Goal: Transaction & Acquisition: Purchase product/service

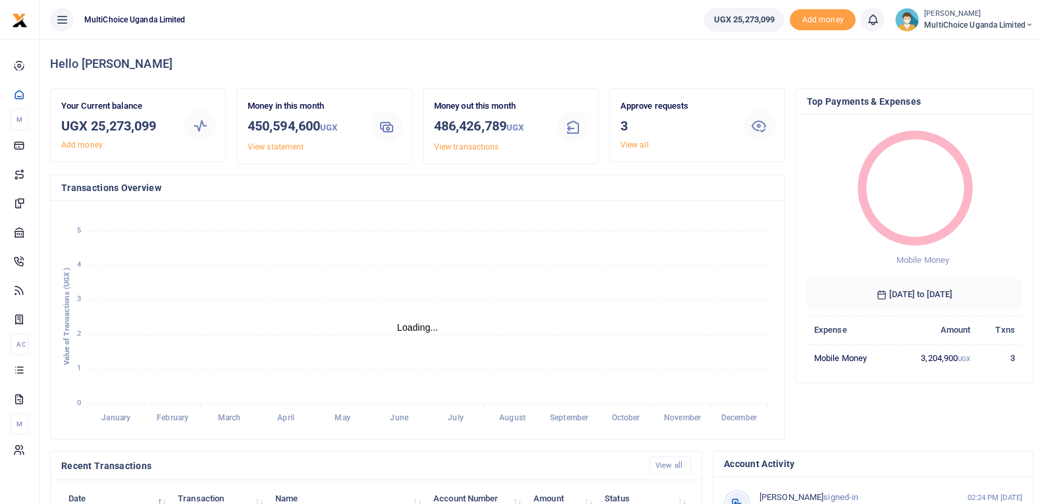
scroll to position [11, 11]
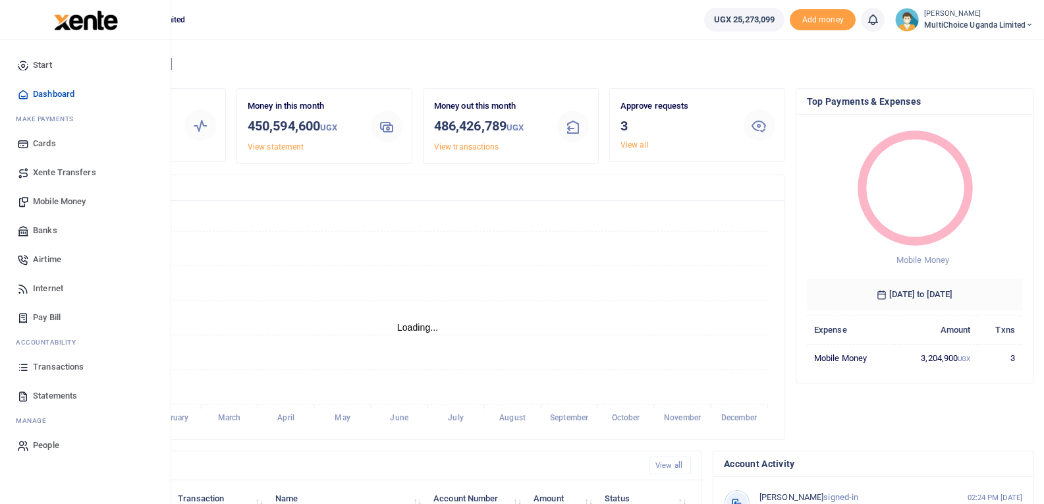
click at [32, 374] on link "Transactions" at bounding box center [86, 366] width 150 height 29
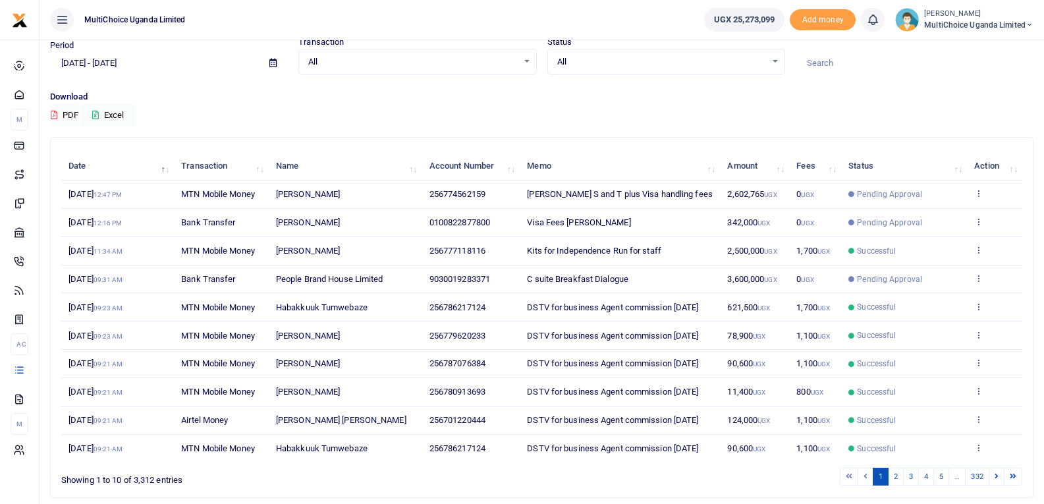
scroll to position [102, 0]
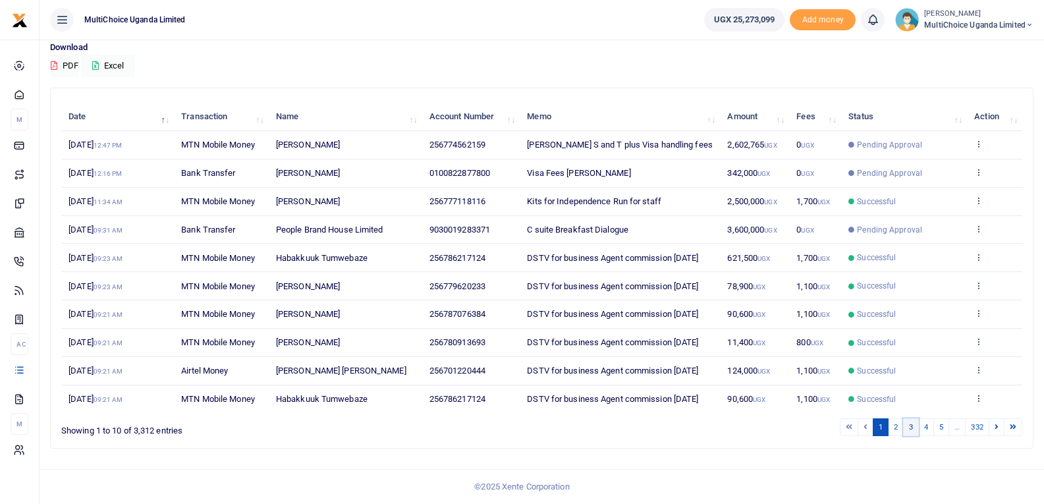
click at [911, 428] on link "3" at bounding box center [911, 427] width 16 height 18
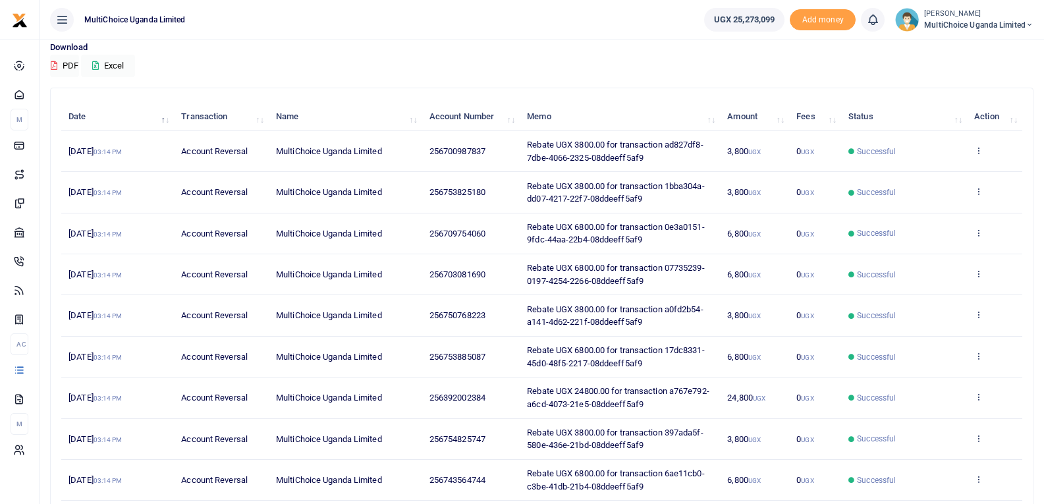
scroll to position [231, 0]
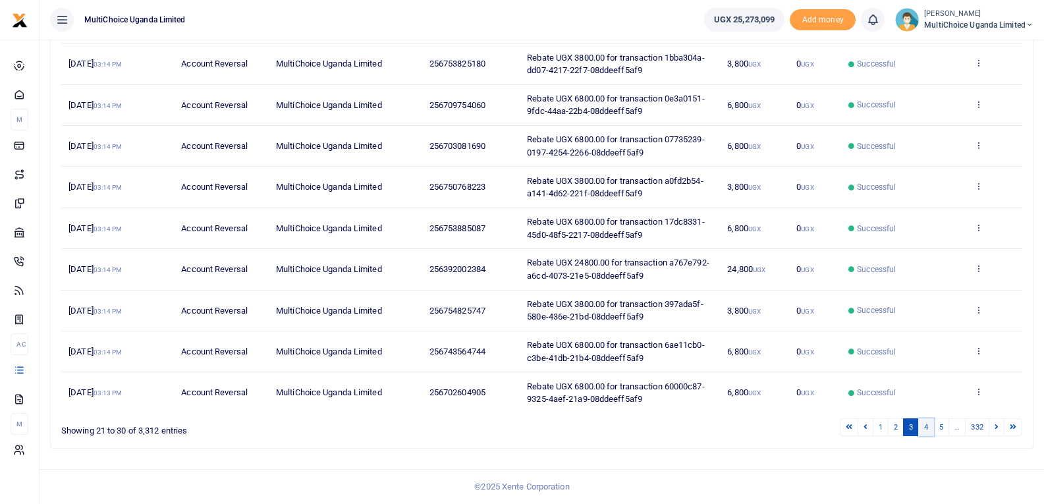
click at [931, 428] on link "4" at bounding box center [926, 427] width 16 height 18
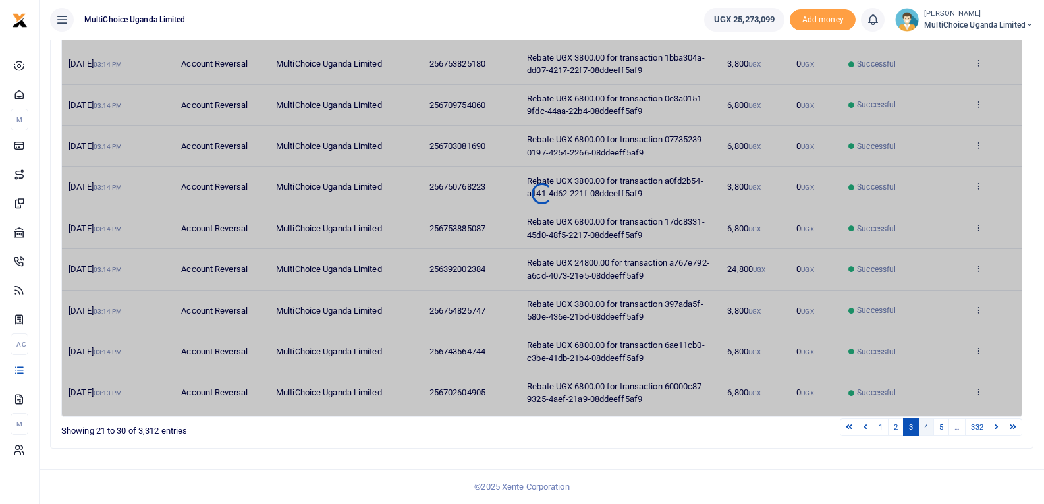
scroll to position [166, 0]
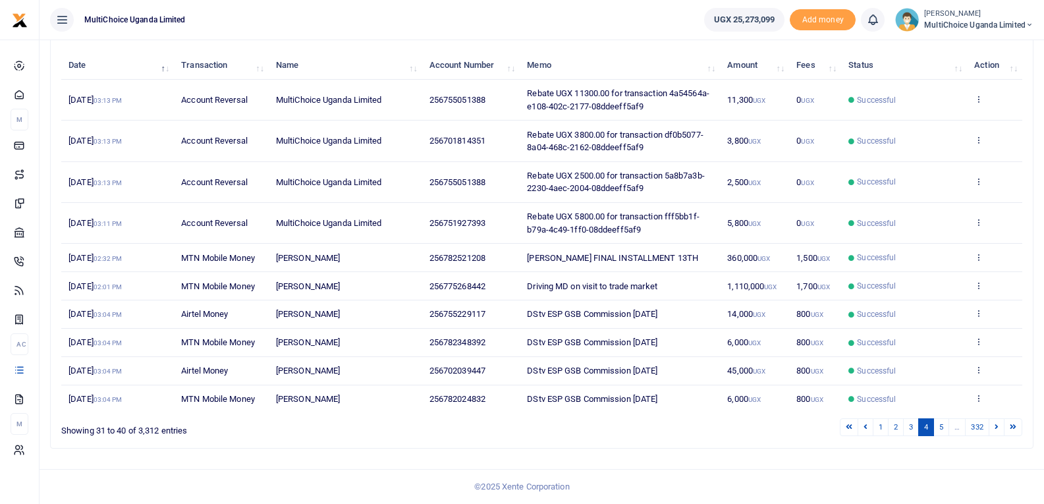
click at [436, 315] on span "256755229117" at bounding box center [457, 314] width 56 height 10
copy span "256755229117"
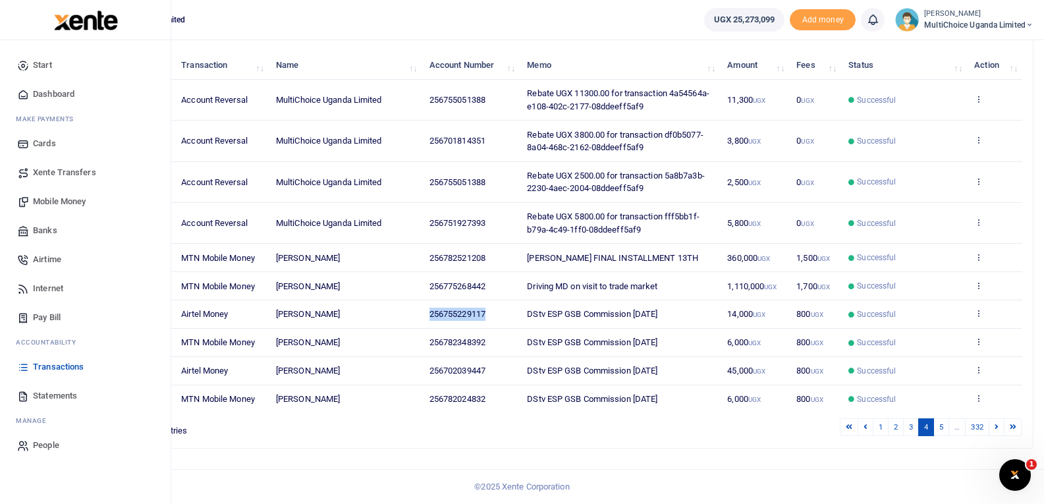
click at [56, 200] on span "Mobile Money" at bounding box center [59, 201] width 53 height 13
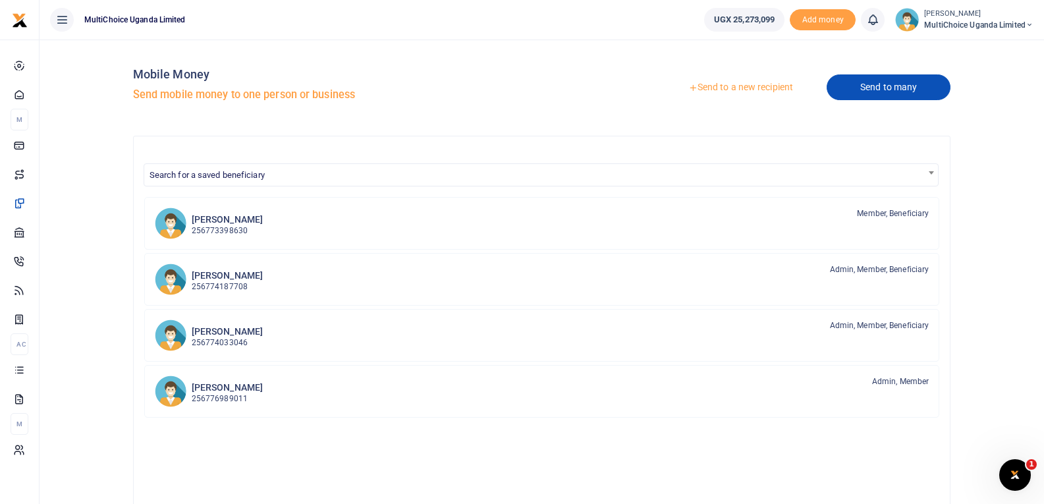
click at [861, 86] on link "Send to many" at bounding box center [889, 87] width 124 height 26
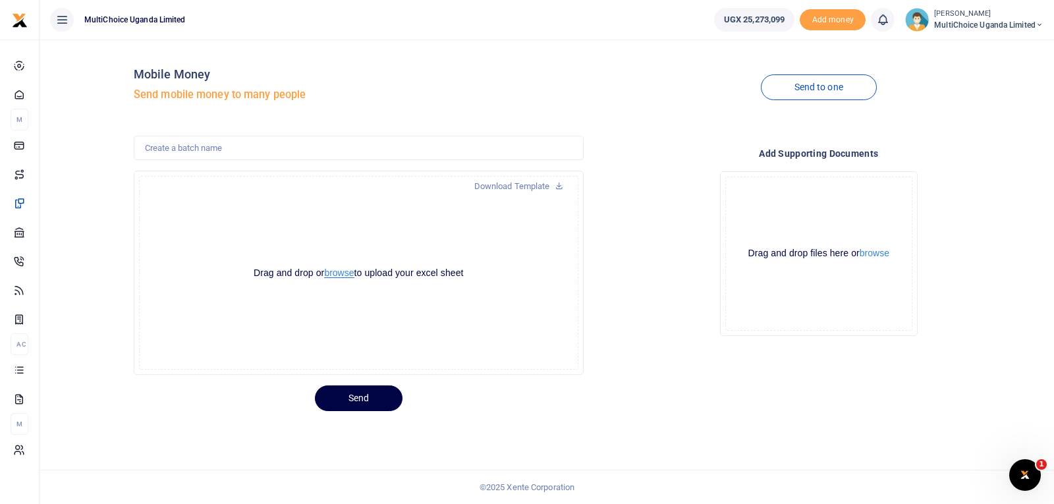
click at [337, 273] on button "browse" at bounding box center [339, 273] width 30 height 10
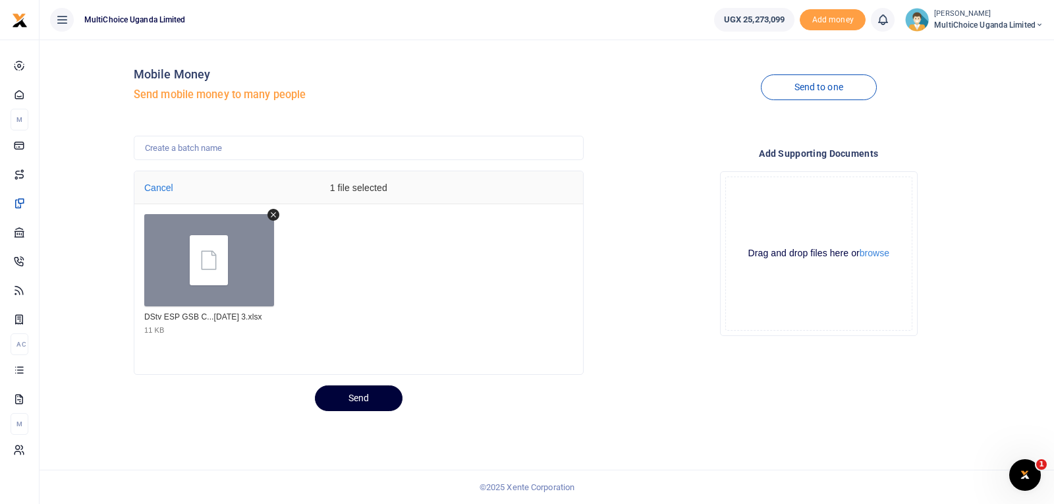
click at [375, 400] on button "Send" at bounding box center [359, 398] width 88 height 26
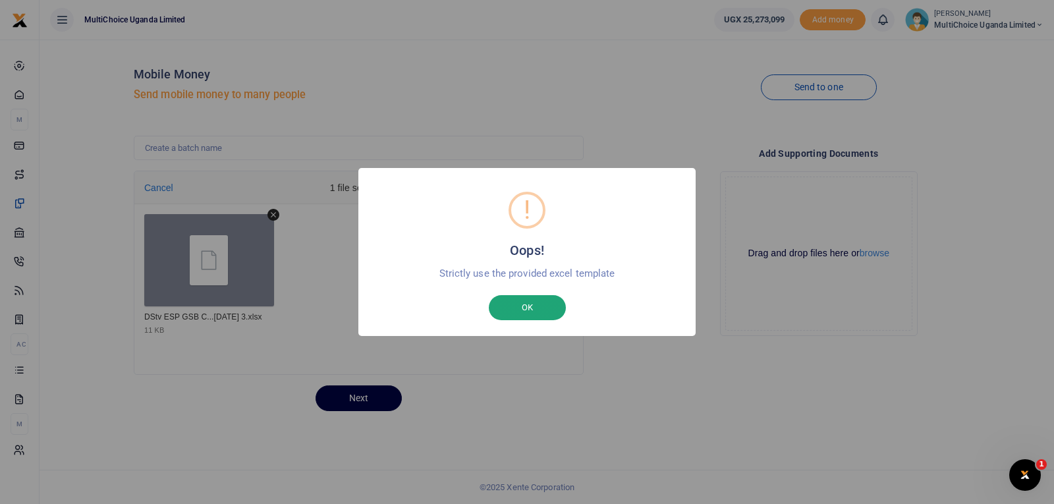
click at [499, 307] on button "OK" at bounding box center [527, 307] width 77 height 25
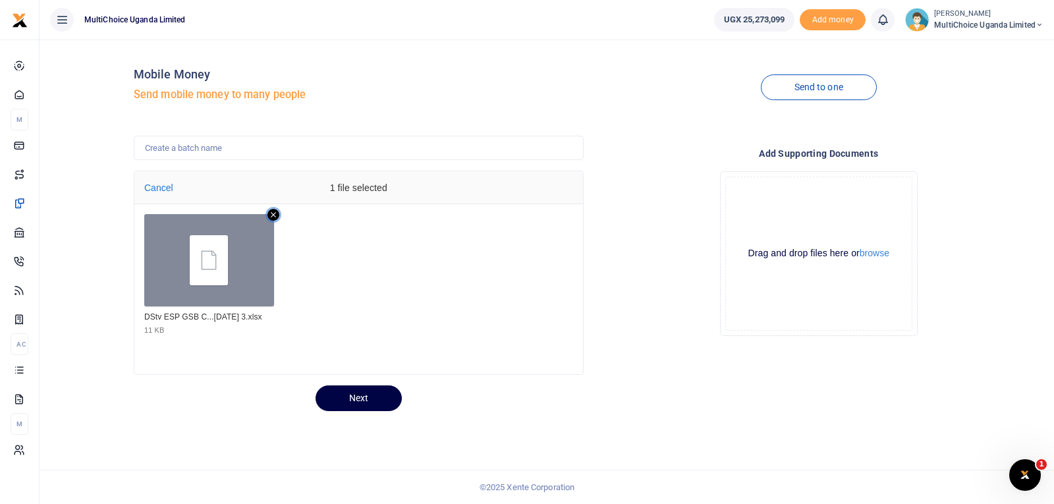
click at [273, 214] on icon "Remove file" at bounding box center [273, 214] width 5 height 5
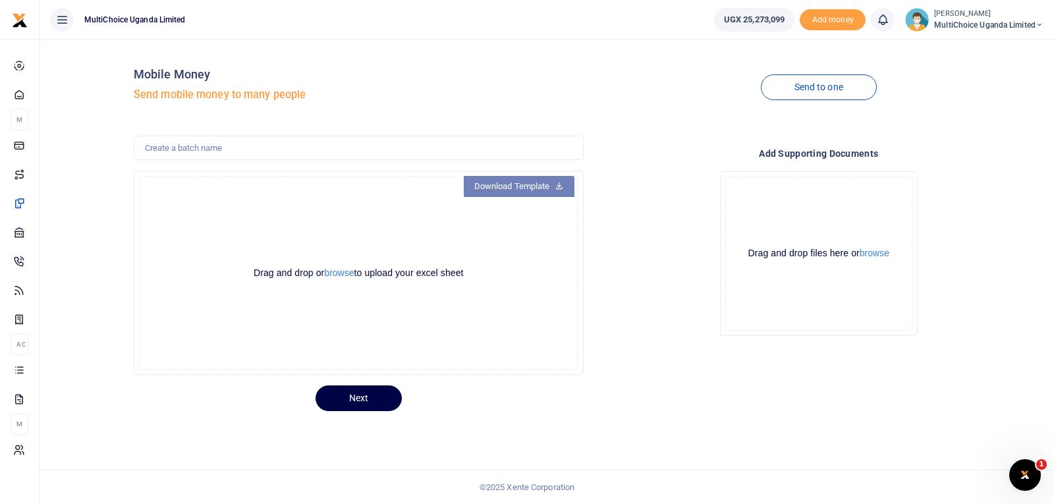
click at [513, 190] on link "Download Template" at bounding box center [519, 186] width 111 height 21
click at [334, 272] on button "browse" at bounding box center [339, 273] width 30 height 10
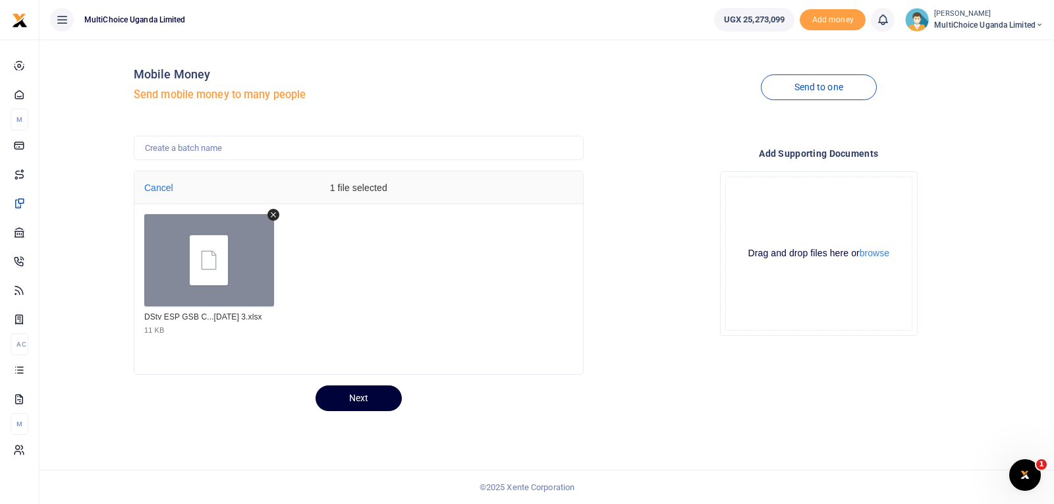
click at [389, 392] on button "Next" at bounding box center [358, 398] width 86 height 26
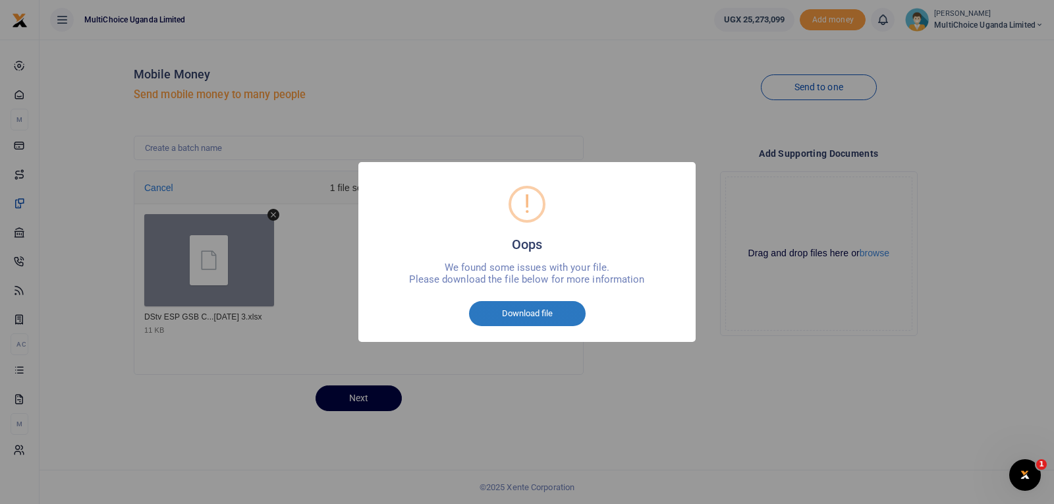
click at [553, 310] on button "Download file" at bounding box center [527, 313] width 117 height 25
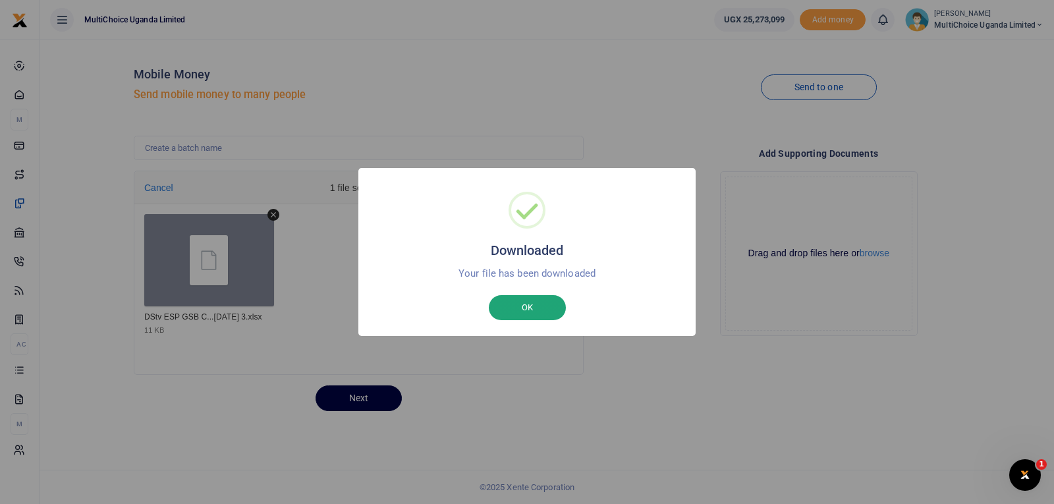
click at [504, 312] on button "OK" at bounding box center [527, 307] width 77 height 25
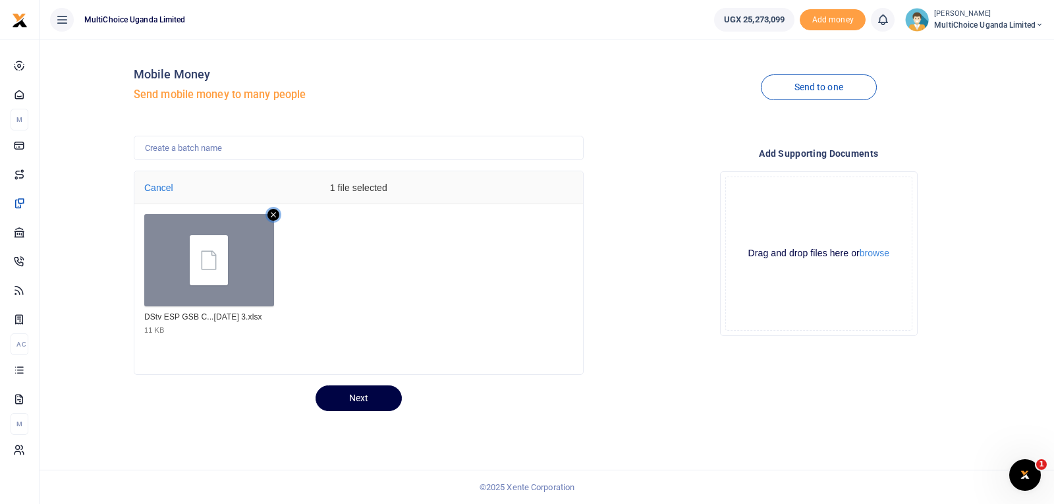
click at [273, 213] on icon "Remove file" at bounding box center [273, 215] width 12 height 12
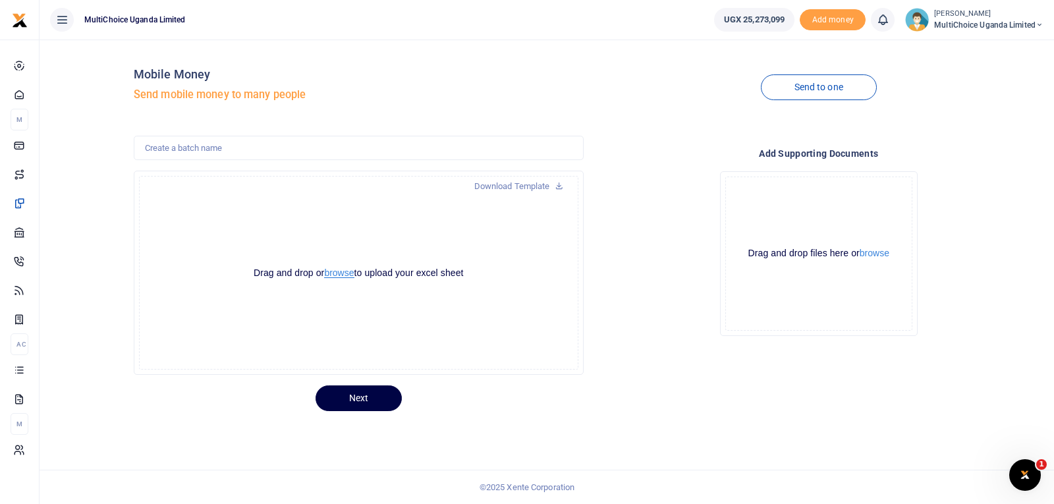
click at [335, 275] on button "browse" at bounding box center [339, 273] width 30 height 10
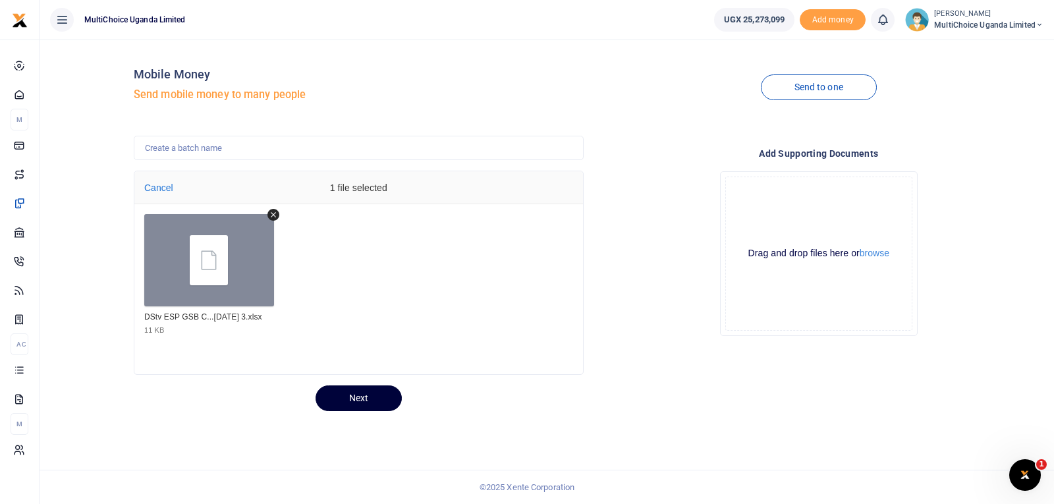
click at [389, 397] on button "Next" at bounding box center [358, 398] width 86 height 26
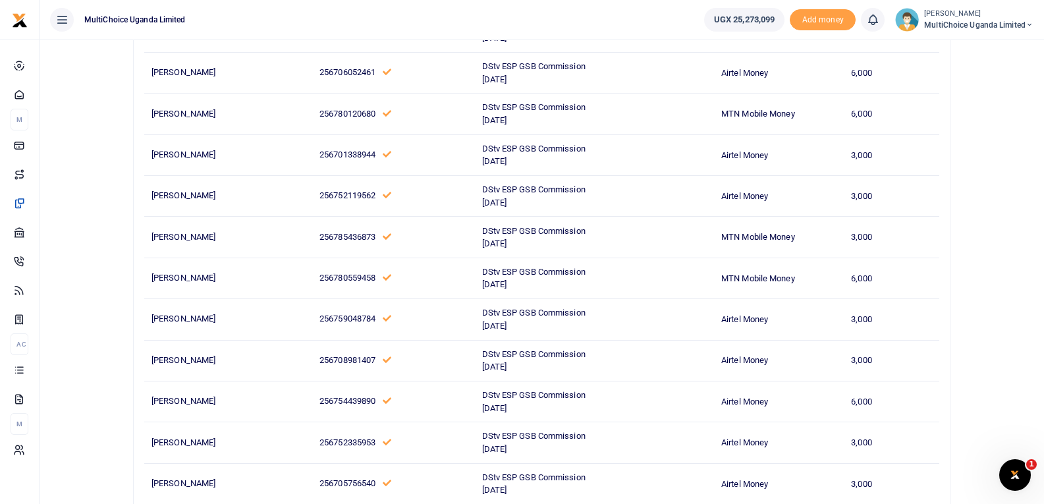
scroll to position [2220, 0]
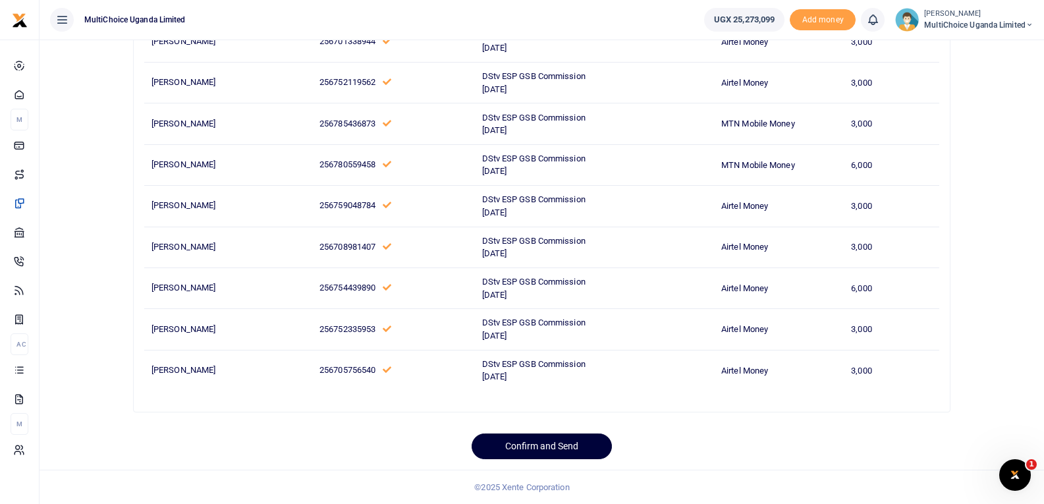
click at [551, 447] on button "Confirm and Send" at bounding box center [542, 446] width 140 height 26
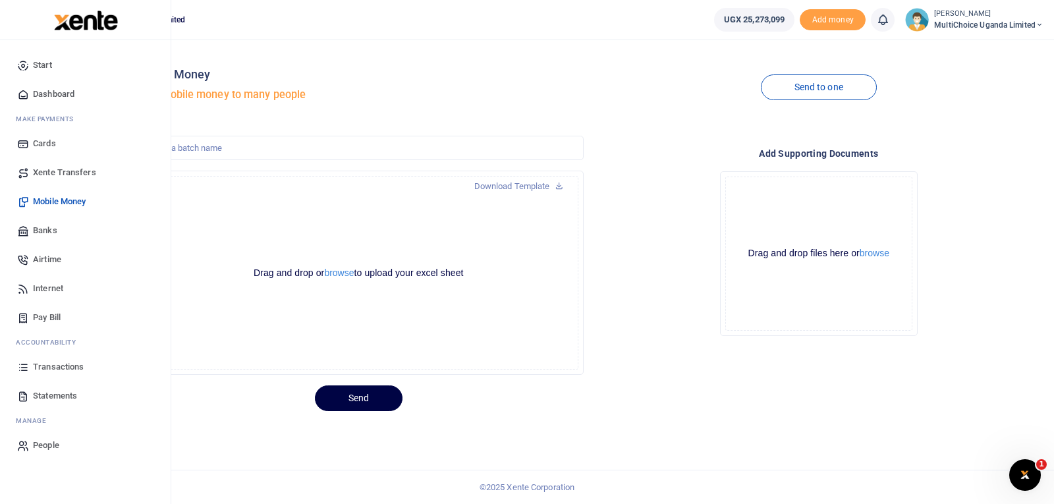
click at [49, 368] on span "Transactions" at bounding box center [58, 366] width 51 height 13
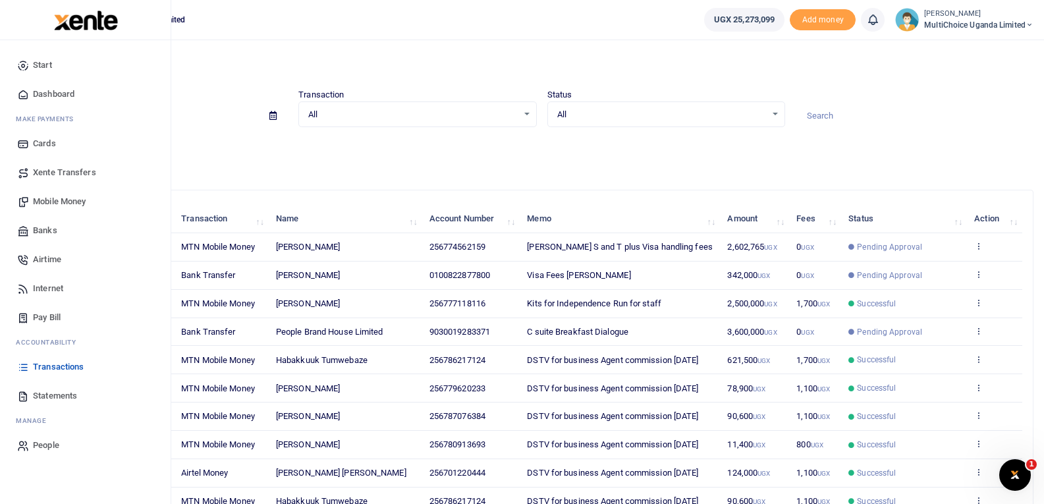
click at [46, 368] on span "Transactions" at bounding box center [58, 366] width 51 height 13
click at [40, 371] on span "Transactions" at bounding box center [58, 366] width 51 height 13
click at [59, 391] on span "Statements" at bounding box center [55, 395] width 44 height 13
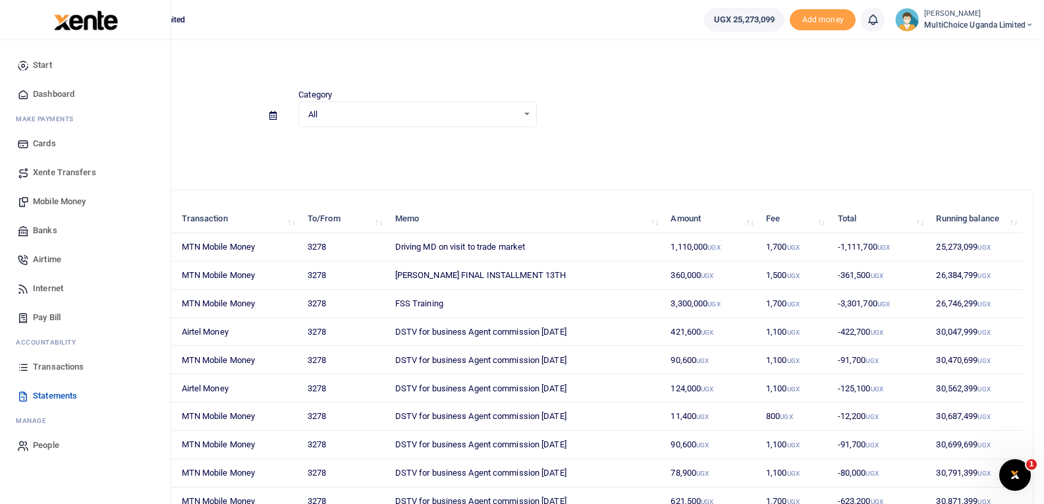
click at [46, 365] on span "Transactions" at bounding box center [58, 366] width 51 height 13
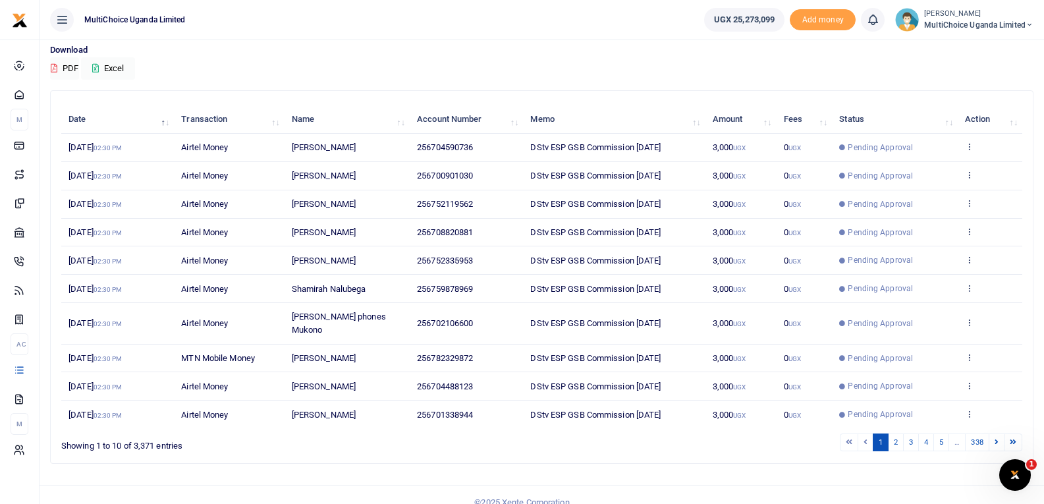
scroll to position [102, 0]
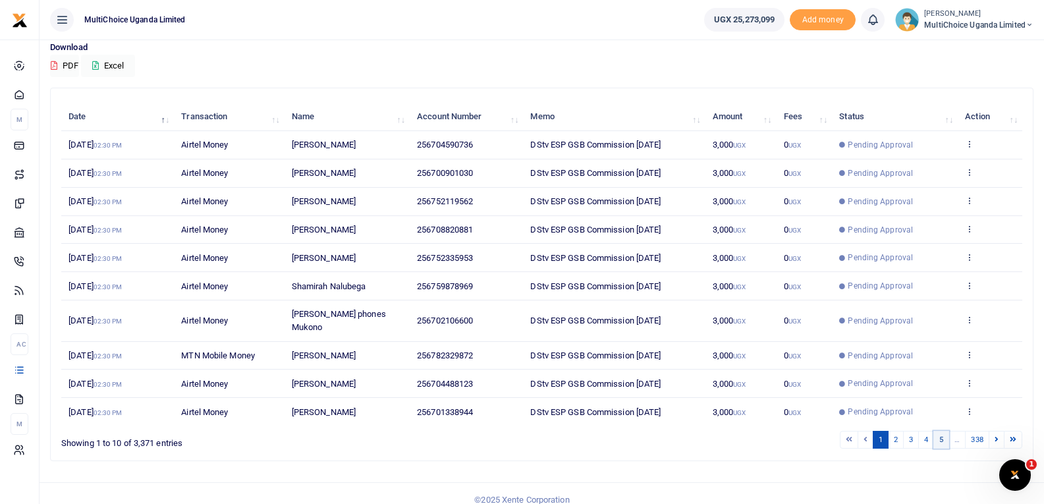
click at [937, 435] on link "5" at bounding box center [941, 440] width 16 height 18
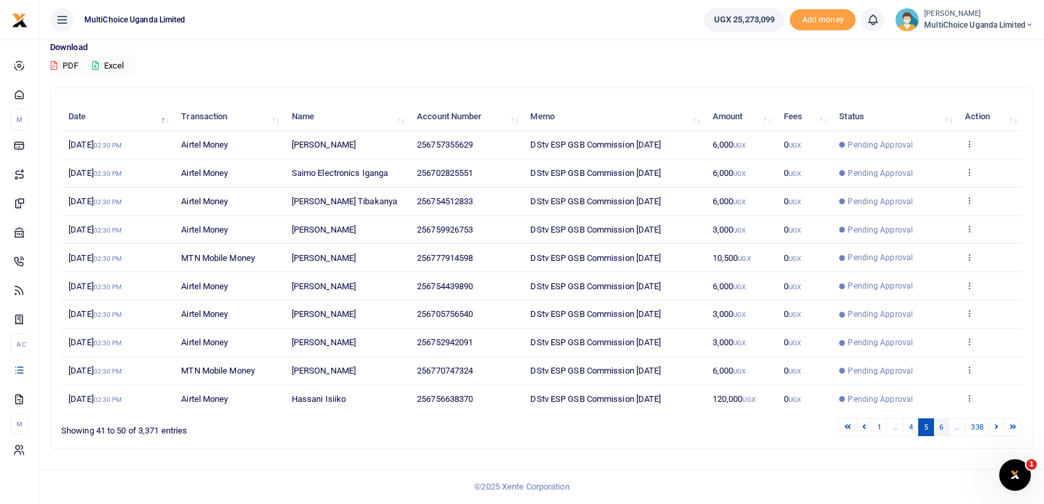
click at [939, 431] on link "6" at bounding box center [941, 427] width 16 height 18
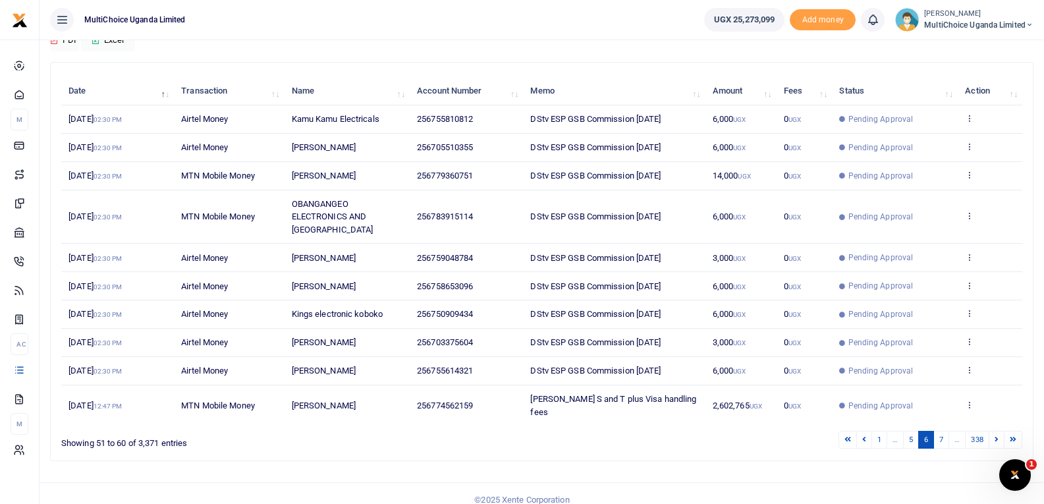
scroll to position [0, 0]
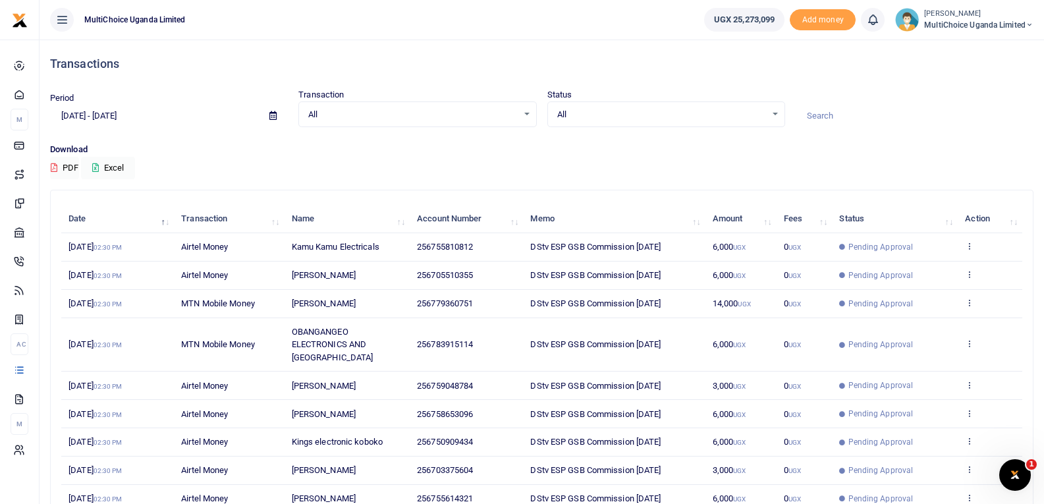
click at [1031, 24] on icon at bounding box center [1029, 24] width 8 height 9
click at [1018, 42] on link "Switch accounts" at bounding box center [983, 48] width 104 height 18
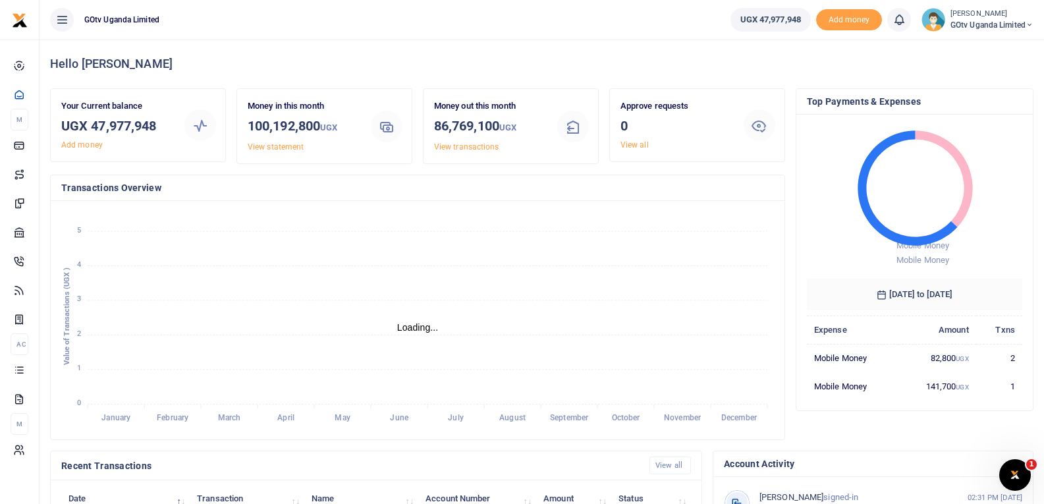
scroll to position [11, 11]
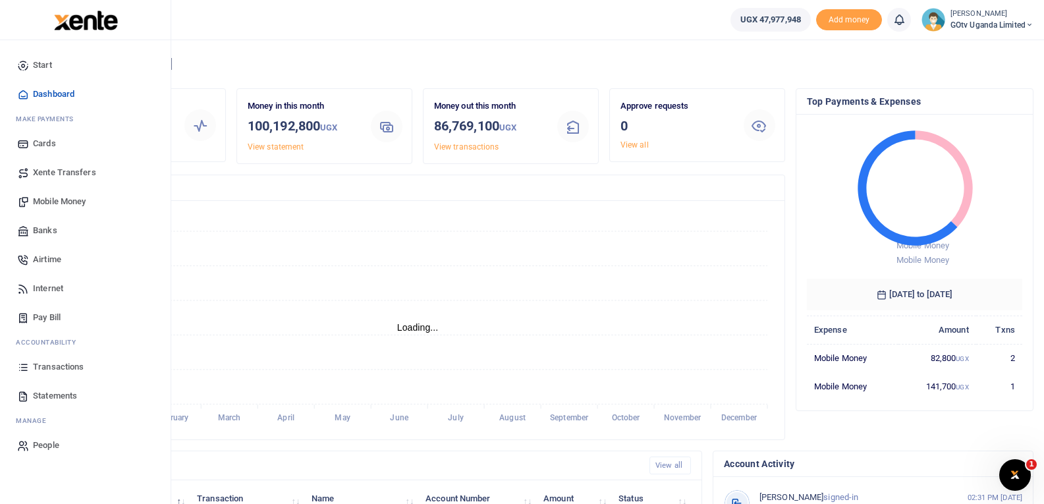
click at [59, 363] on span "Transactions" at bounding box center [58, 366] width 51 height 13
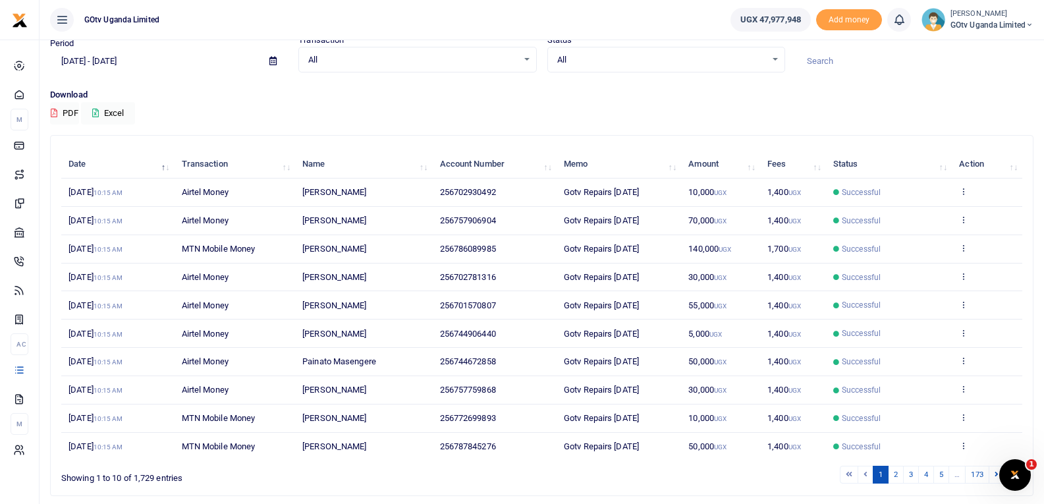
scroll to position [102, 0]
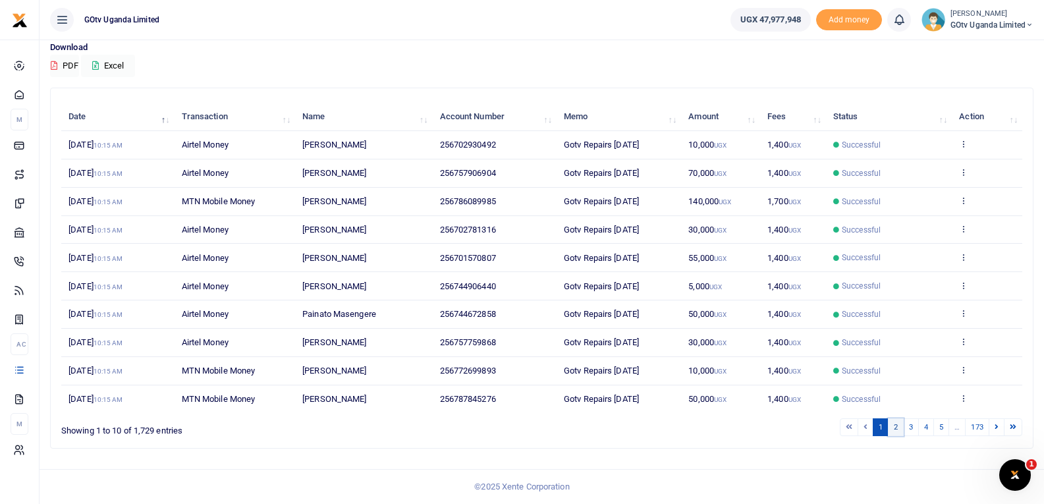
click at [894, 428] on link "2" at bounding box center [896, 427] width 16 height 18
click at [912, 430] on link "3" at bounding box center [911, 427] width 16 height 18
click at [940, 431] on link "5" at bounding box center [941, 427] width 16 height 18
click at [944, 431] on link "6" at bounding box center [941, 427] width 16 height 18
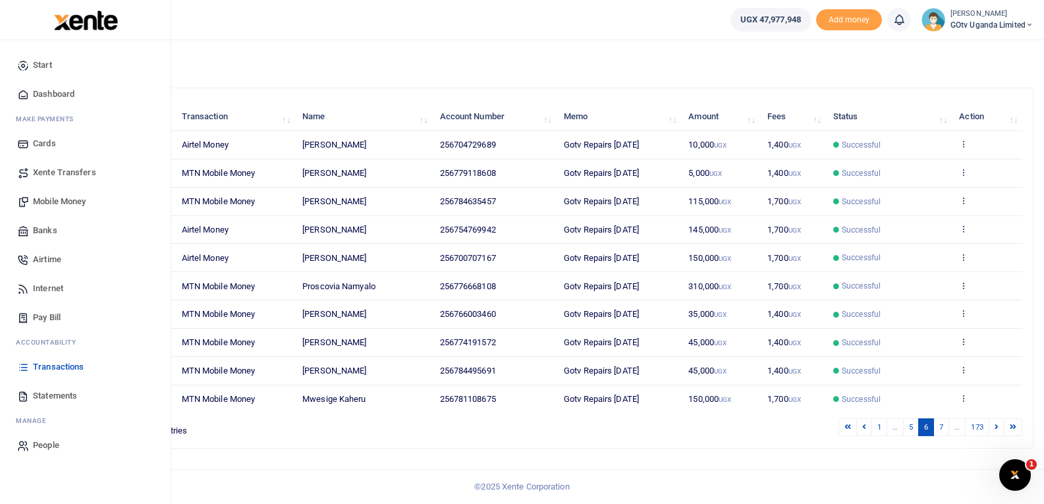
click at [65, 205] on span "Mobile Money" at bounding box center [59, 201] width 53 height 13
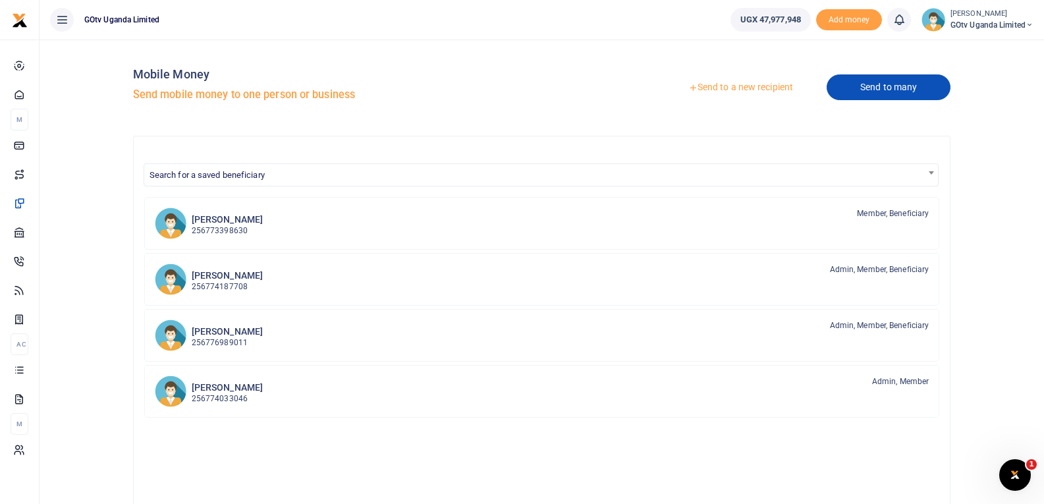
click at [873, 90] on link "Send to many" at bounding box center [889, 87] width 124 height 26
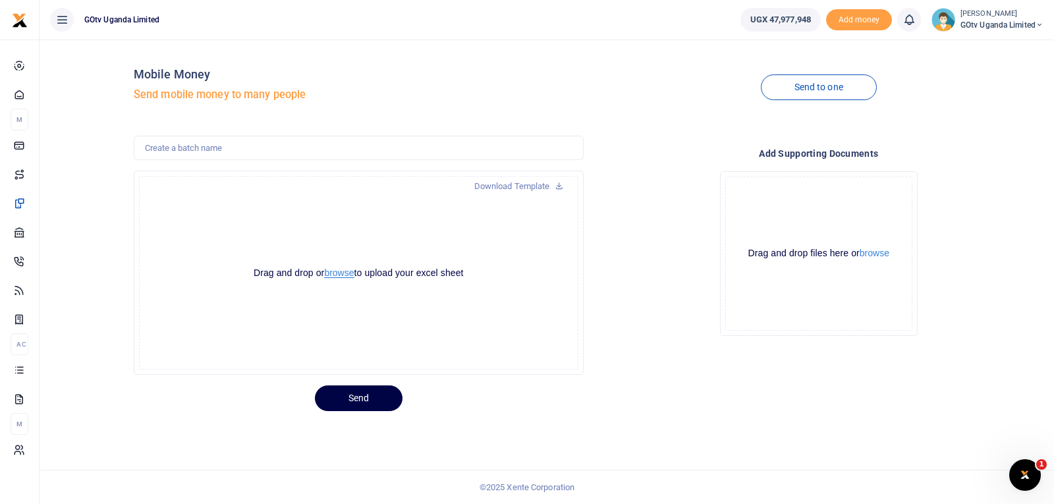
click at [335, 273] on button "browse" at bounding box center [339, 273] width 30 height 10
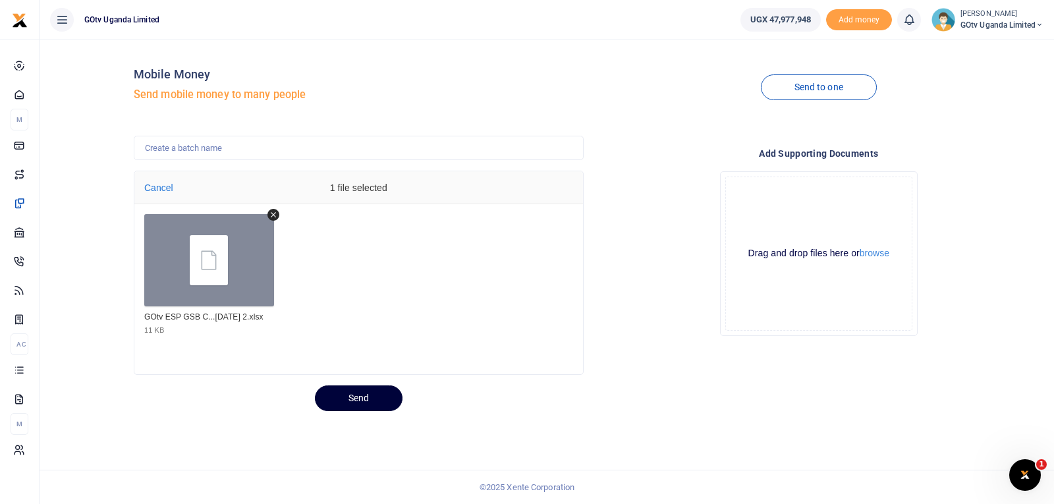
click at [379, 402] on button "Send" at bounding box center [359, 398] width 88 height 26
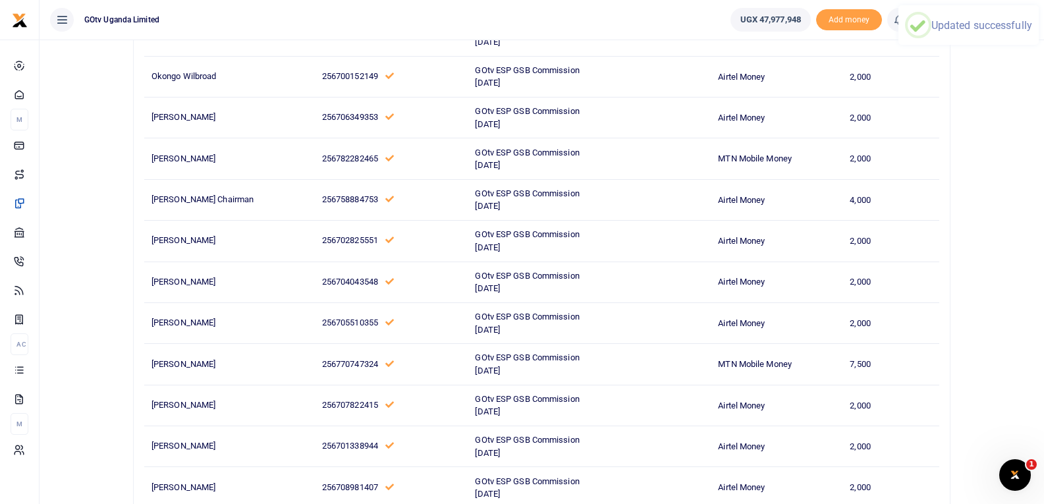
scroll to position [2097, 0]
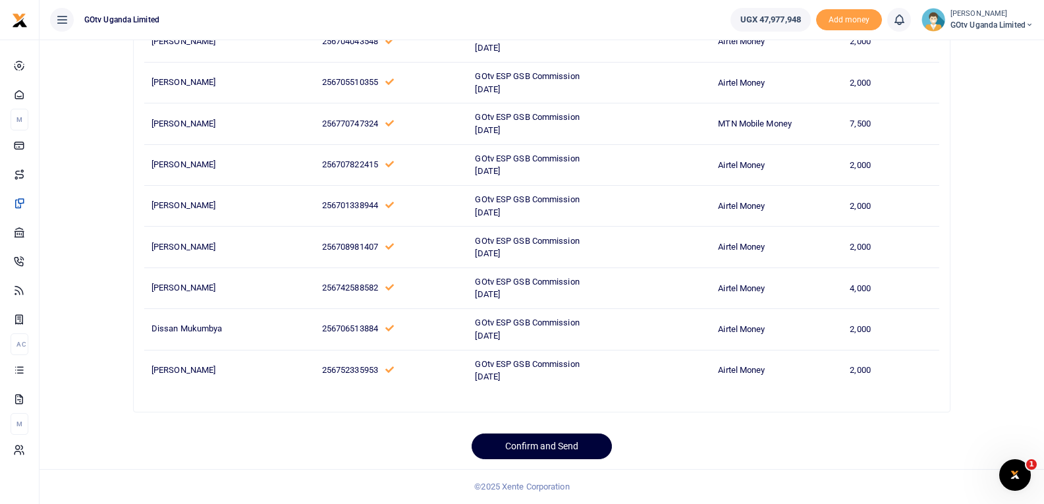
click at [536, 445] on button "Confirm and Send" at bounding box center [542, 446] width 140 height 26
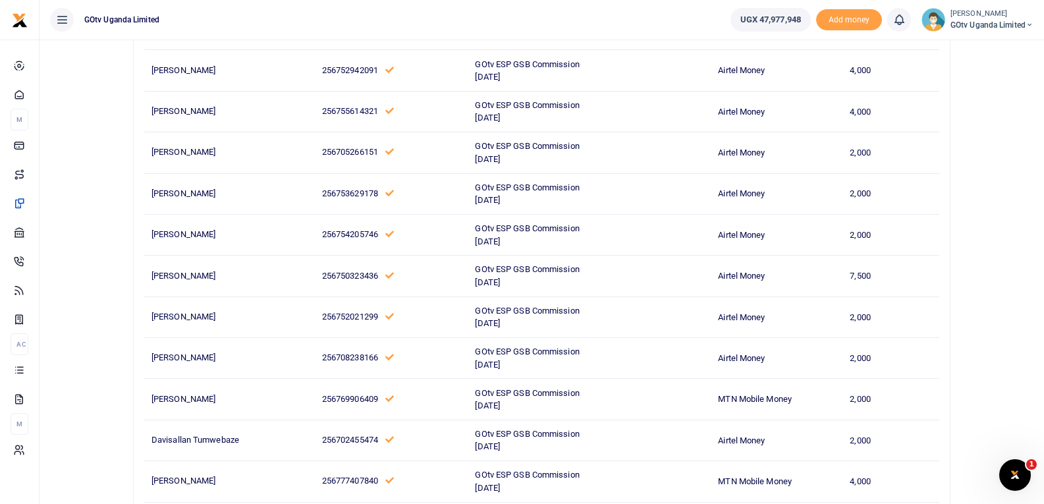
scroll to position [846, 0]
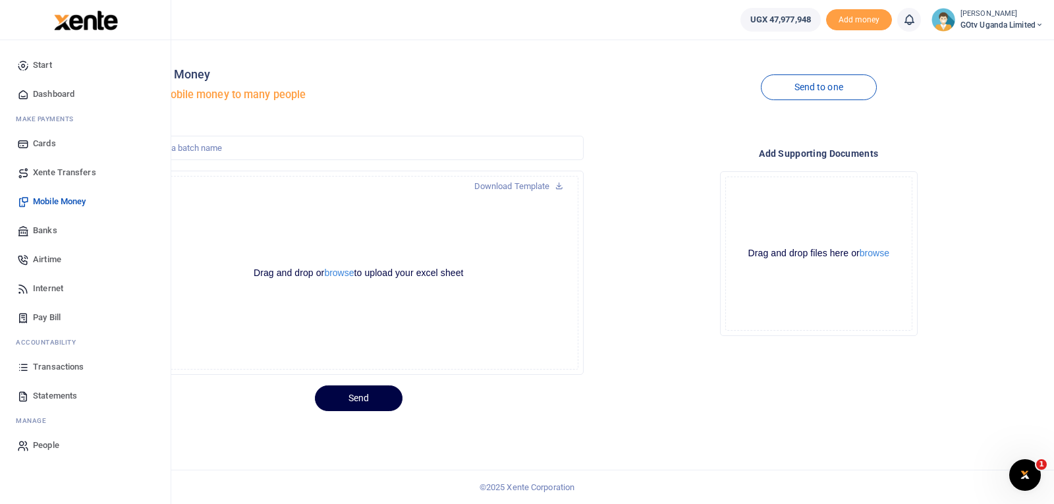
click at [33, 370] on span "Transactions" at bounding box center [58, 366] width 51 height 13
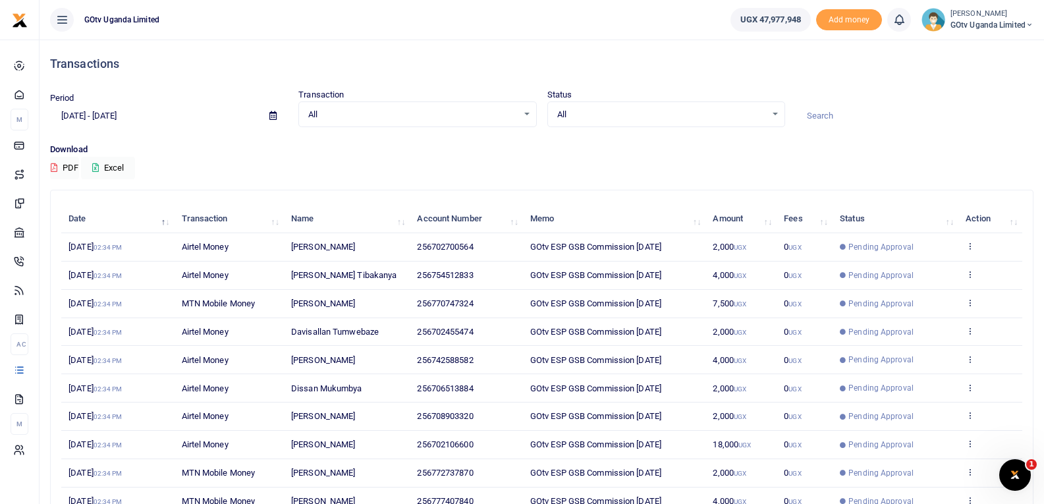
scroll to position [102, 0]
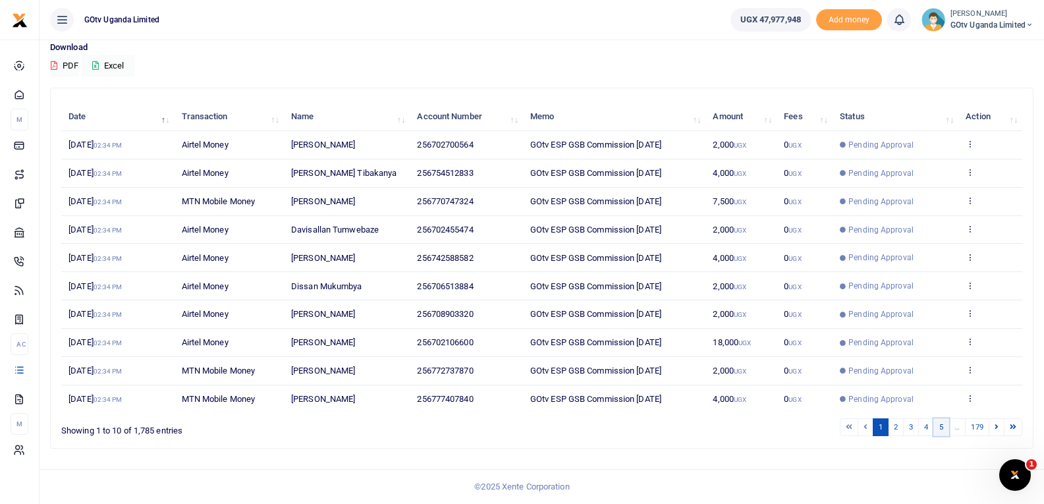
click at [944, 425] on link "5" at bounding box center [941, 427] width 16 height 18
click at [942, 425] on link "6" at bounding box center [941, 427] width 16 height 18
